Goal: Task Accomplishment & Management: Complete application form

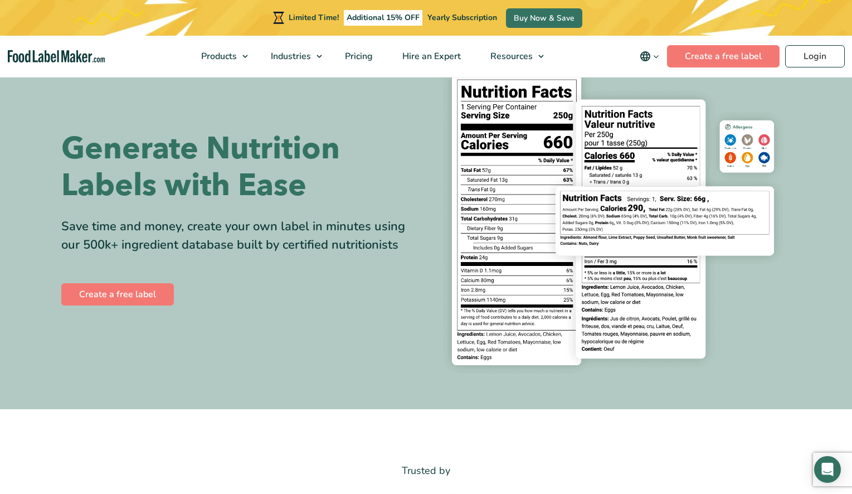
scroll to position [44, 0]
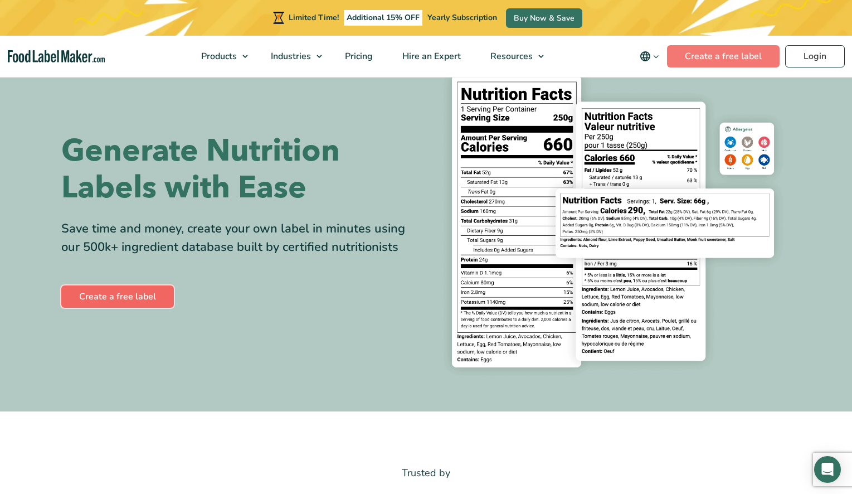
click at [139, 299] on link "Create a free label" at bounding box center [117, 296] width 113 height 22
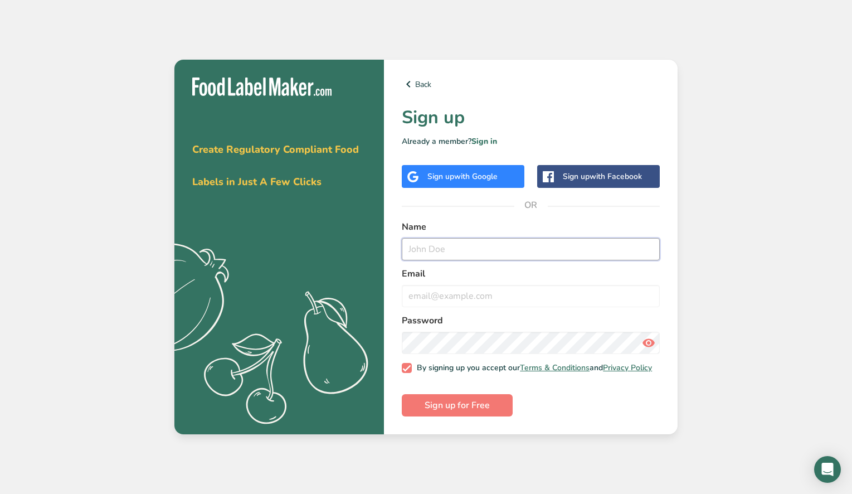
click at [502, 253] on input "text" at bounding box center [531, 249] width 258 height 22
click at [469, 174] on span "with Google" at bounding box center [475, 176] width 43 height 11
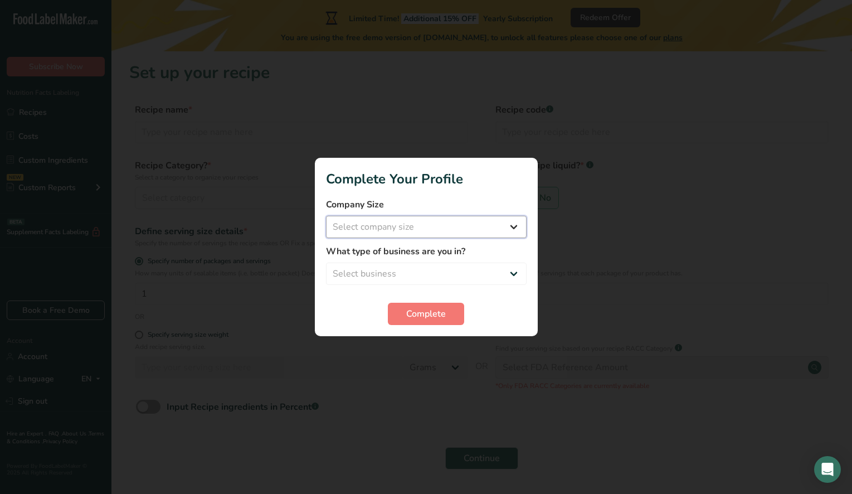
click at [377, 229] on select "Select company size Fewer than 10 Employees 10 to 50 Employees 51 to 500 Employ…" at bounding box center [426, 227] width 201 height 22
select select "1"
click at [326, 216] on select "Select company size Fewer than 10 Employees 10 to 50 Employees 51 to 500 Employ…" at bounding box center [426, 227] width 201 height 22
click at [391, 270] on select "Select business Packaged Food Manufacturer Restaurant & Cafe Bakery Meal Plans …" at bounding box center [426, 274] width 201 height 22
select select "1"
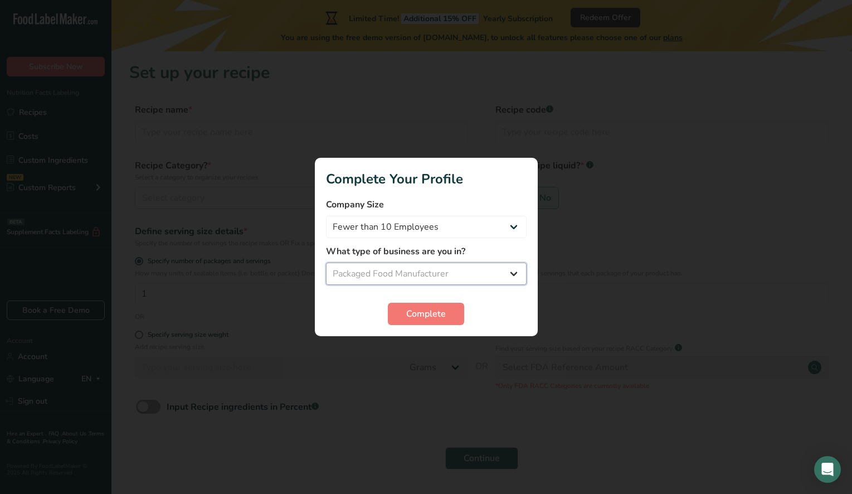
click at [326, 263] on select "Select business Packaged Food Manufacturer Restaurant & Cafe Bakery Meal Plans …" at bounding box center [426, 274] width 201 height 22
click at [432, 276] on select "Packaged Food Manufacturer Restaurant & Cafe Bakery Meal Plans & Catering Compa…" at bounding box center [426, 274] width 201 height 22
click at [326, 263] on select "Packaged Food Manufacturer Restaurant & Cafe Bakery Meal Plans & Catering Compa…" at bounding box center [426, 274] width 201 height 22
drag, startPoint x: 438, startPoint y: 314, endPoint x: 531, endPoint y: 357, distance: 102.0
click at [438, 314] on span "Complete" at bounding box center [426, 313] width 40 height 13
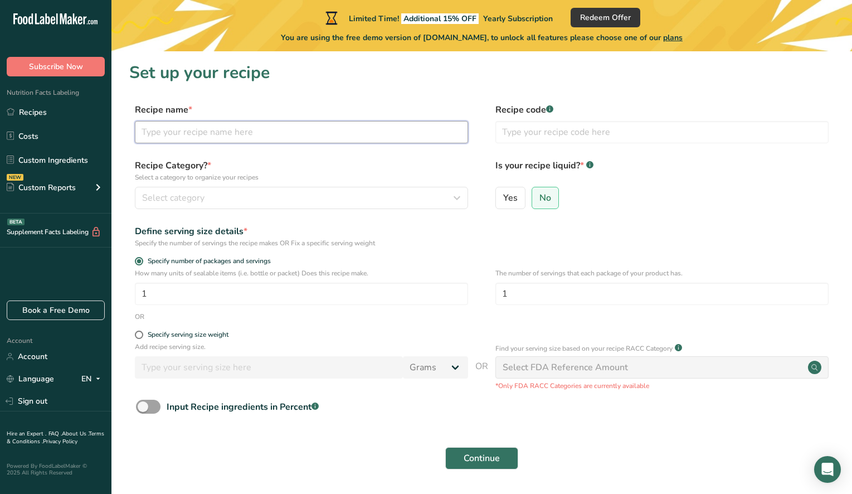
click at [221, 128] on input "text" at bounding box center [301, 132] width 333 height 22
type input "Birria Sauce"
click at [157, 195] on span "Select category" at bounding box center [173, 197] width 62 height 13
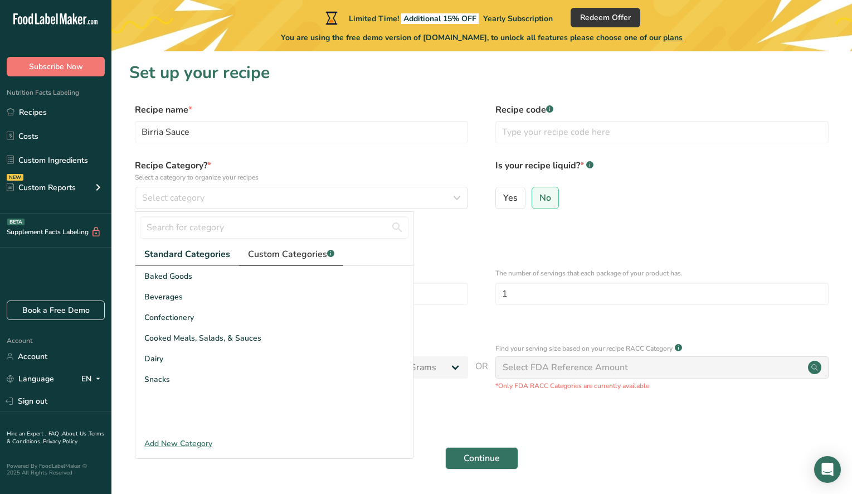
click at [276, 256] on span "Custom Categories .a-a{fill:#347362;}.b-a{fill:#fff;}" at bounding box center [291, 253] width 86 height 13
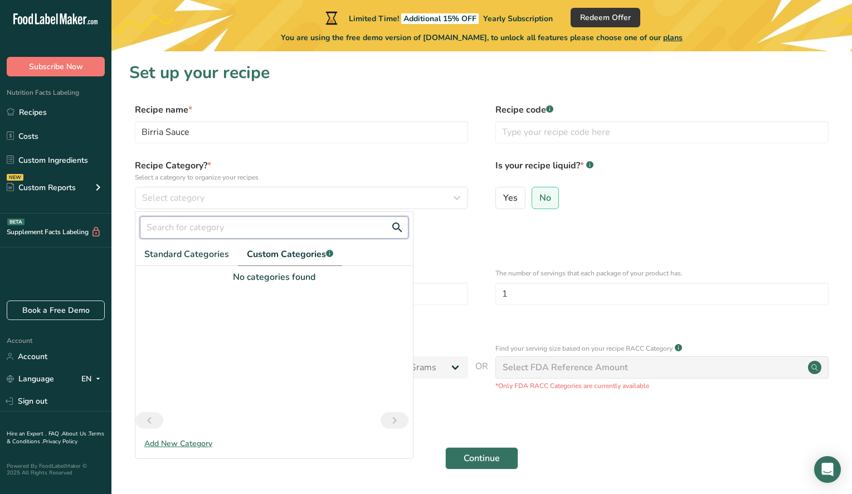
click at [166, 223] on input "text" at bounding box center [274, 227] width 269 height 22
type input "salsa"
click at [157, 419] on link "Previous page" at bounding box center [149, 420] width 28 height 17
drag, startPoint x: 219, startPoint y: 254, endPoint x: 289, endPoint y: 251, distance: 70.8
click at [219, 254] on span "Standard Categories" at bounding box center [186, 253] width 85 height 13
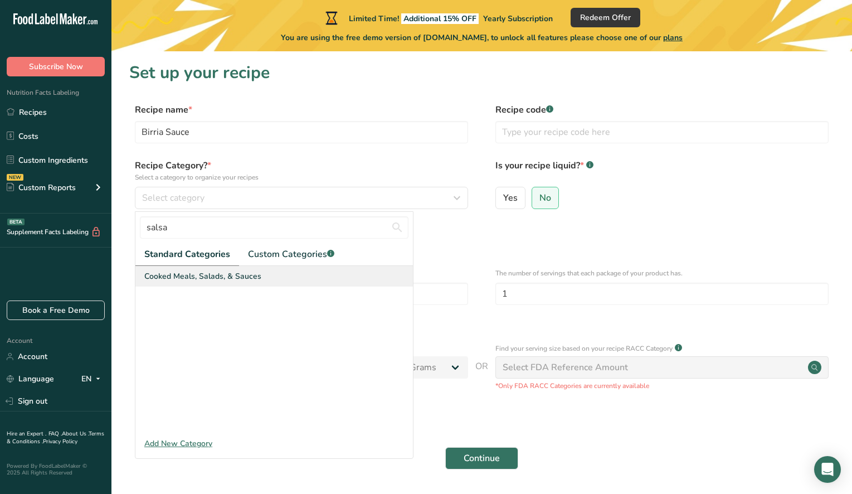
click at [210, 280] on span "Cooked Meals, Salads, & Sauces" at bounding box center [202, 276] width 117 height 12
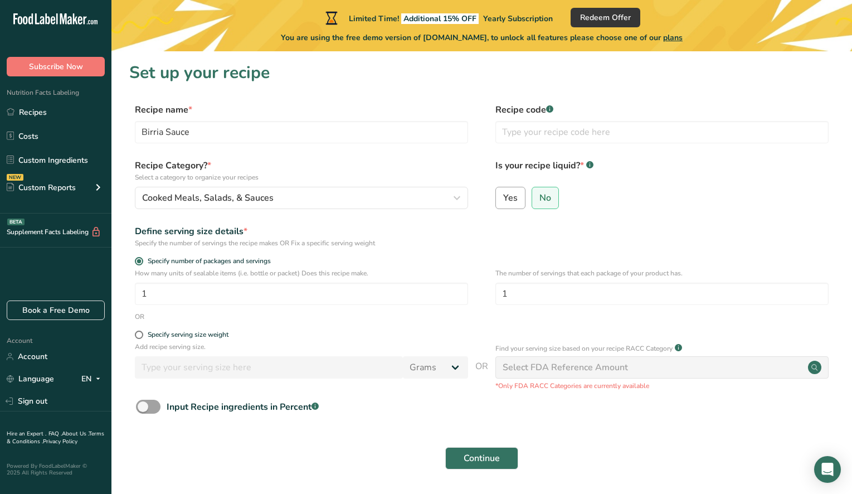
click at [517, 200] on span "Yes" at bounding box center [510, 197] width 14 height 11
click at [503, 200] on input "Yes" at bounding box center [499, 197] width 7 height 7
radio input "true"
radio input "false"
select select "22"
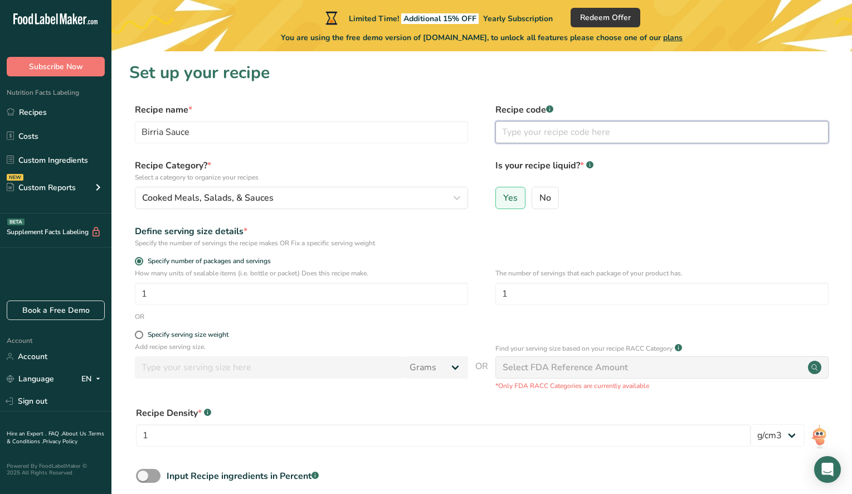
drag, startPoint x: 530, startPoint y: 134, endPoint x: 577, endPoint y: 135, distance: 47.4
click at [532, 133] on input "text" at bounding box center [662, 132] width 333 height 22
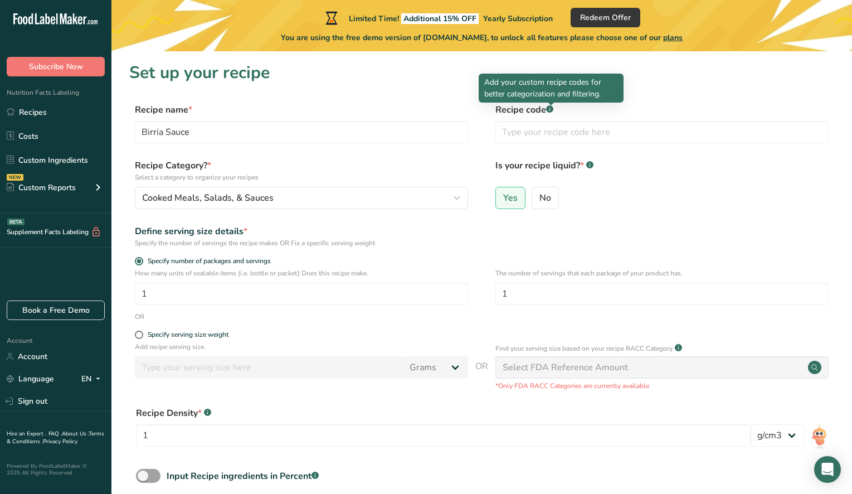
click at [549, 111] on rect at bounding box center [549, 108] width 7 height 7
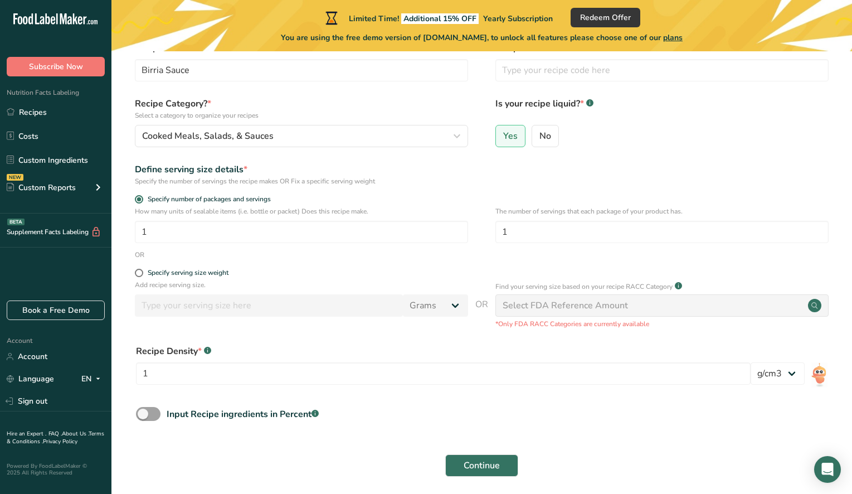
scroll to position [105, 0]
